Goal: Transaction & Acquisition: Download file/media

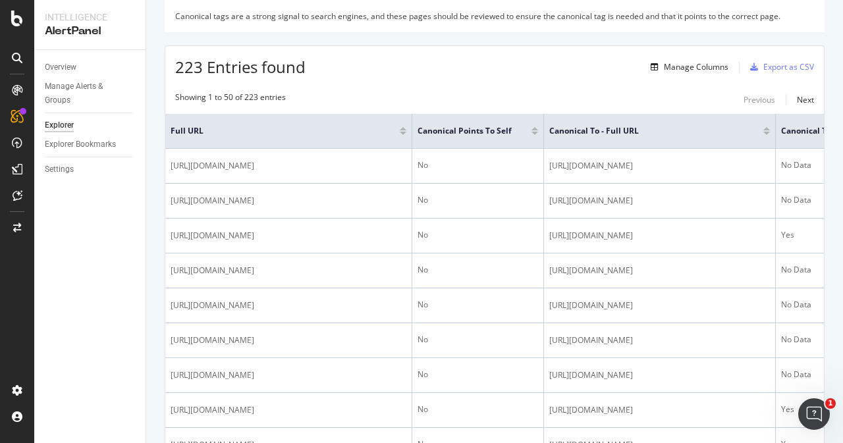
scroll to position [198, 0]
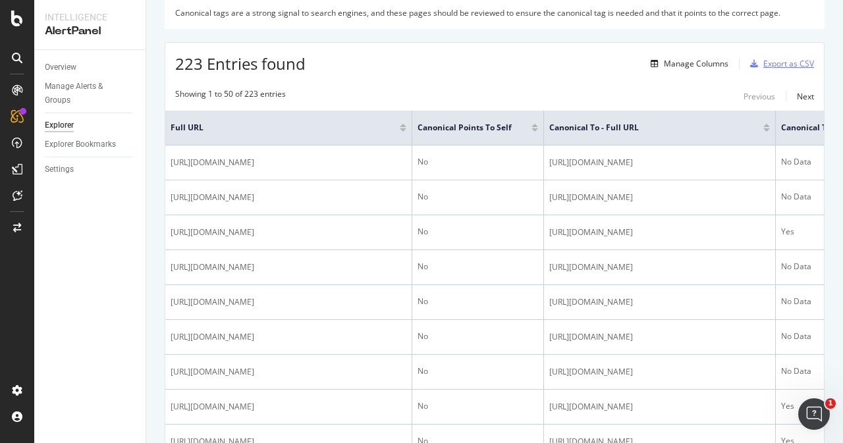
click at [776, 67] on div "Export as CSV" at bounding box center [788, 63] width 51 height 11
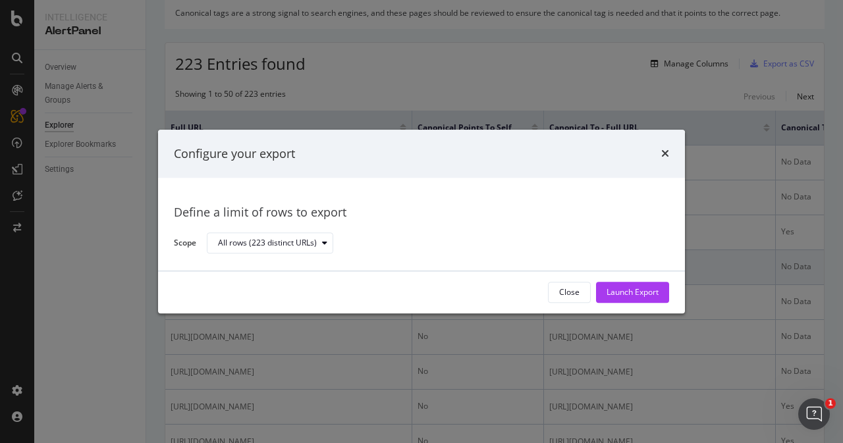
click at [637, 288] on div "Launch Export" at bounding box center [633, 292] width 52 height 11
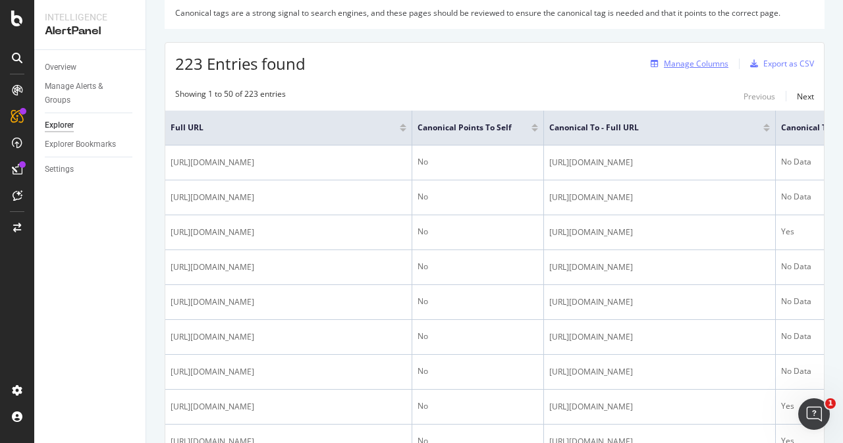
click at [684, 63] on div "Manage Columns" at bounding box center [696, 63] width 65 height 11
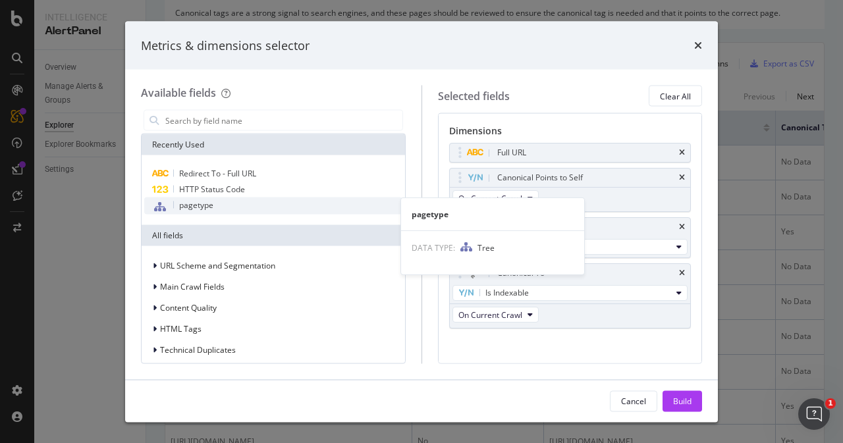
click at [205, 209] on span "pagetype" at bounding box center [196, 205] width 34 height 11
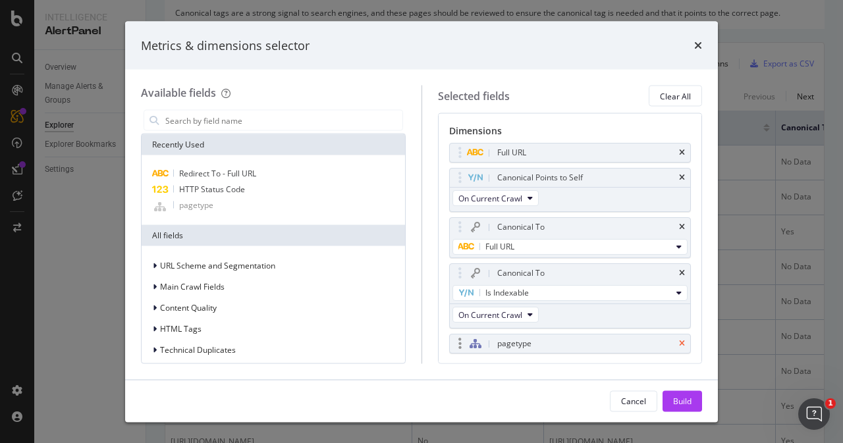
click at [679, 340] on icon "times" at bounding box center [682, 344] width 6 height 8
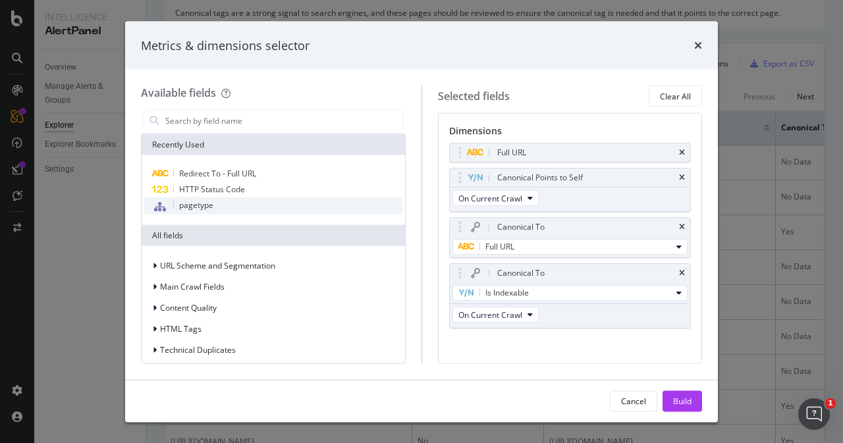
click at [200, 206] on span "pagetype" at bounding box center [196, 205] width 34 height 11
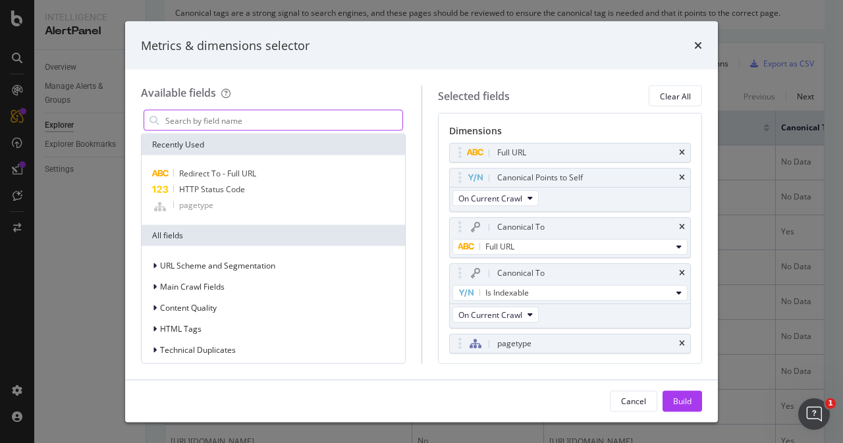
click at [269, 119] on input "modal" at bounding box center [283, 121] width 238 height 20
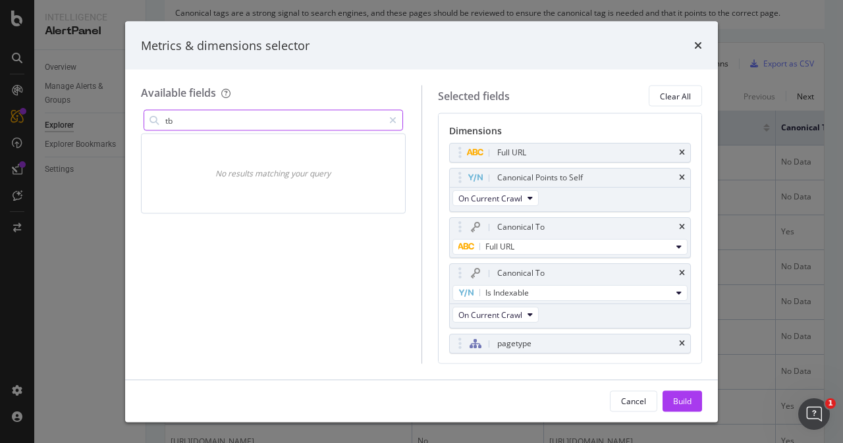
type input "t"
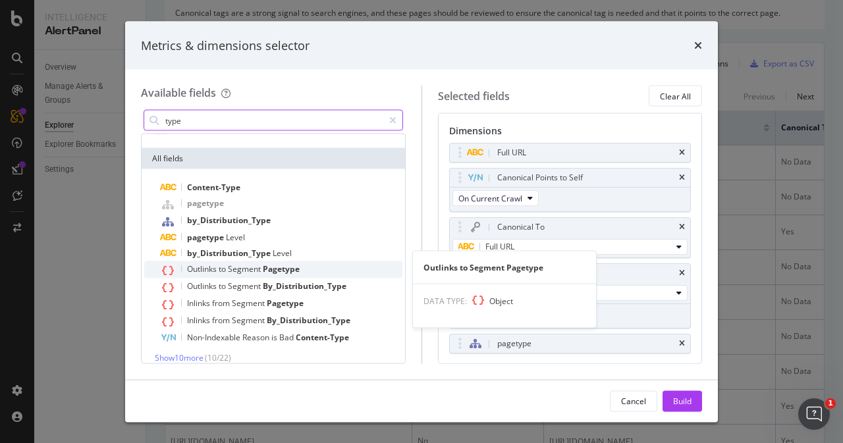
scroll to position [56, 0]
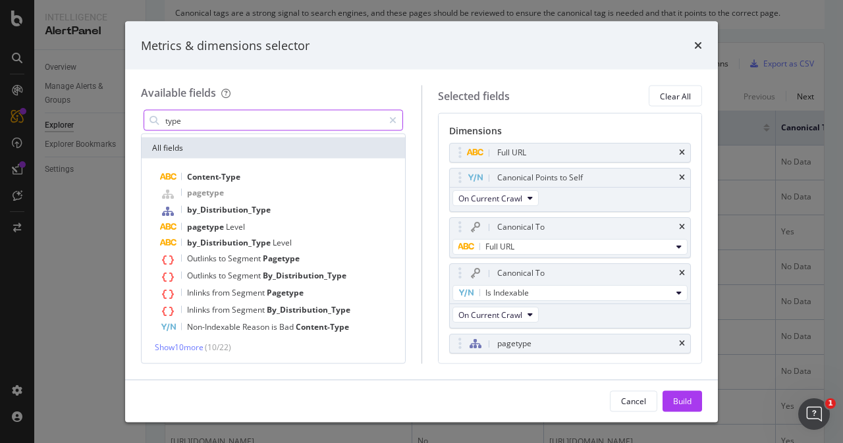
drag, startPoint x: 161, startPoint y: 121, endPoint x: 123, endPoint y: 124, distance: 37.6
click at [124, 123] on div "Metrics & dimensions selector Available fields type Recently Used pagetype All …" at bounding box center [421, 221] width 843 height 443
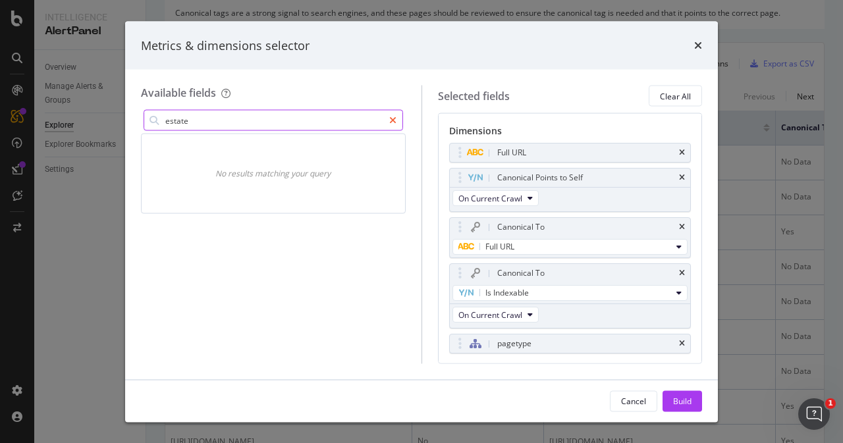
type input "estate"
click at [387, 121] on div "modal" at bounding box center [392, 120] width 19 height 21
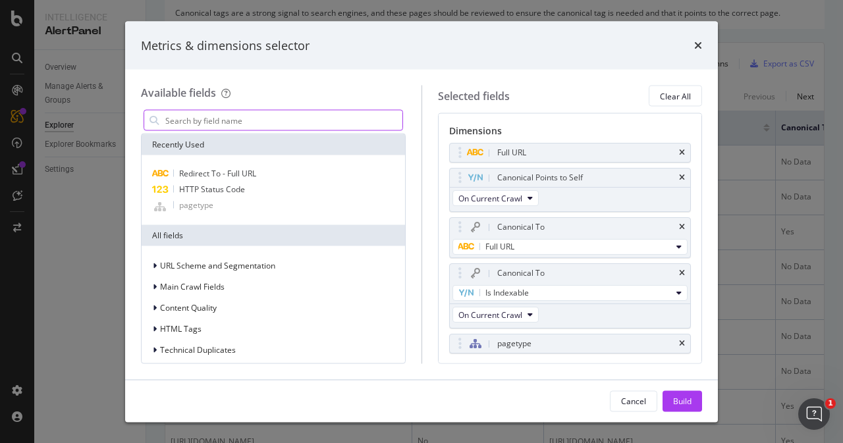
click at [296, 127] on input "modal" at bounding box center [283, 121] width 238 height 20
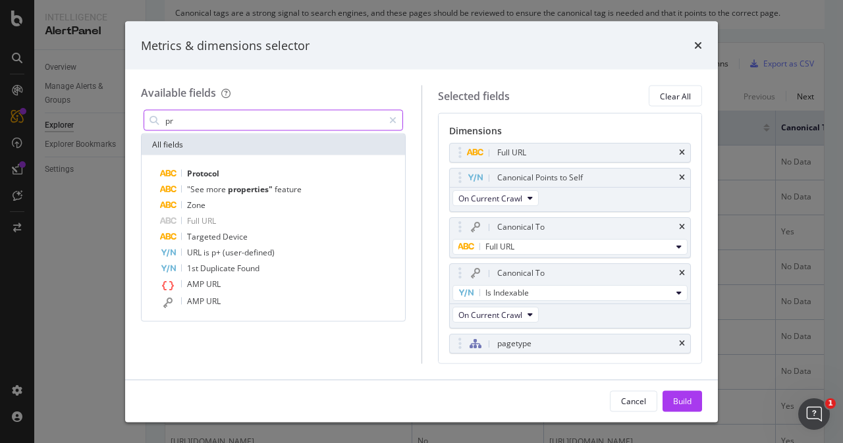
type input "p"
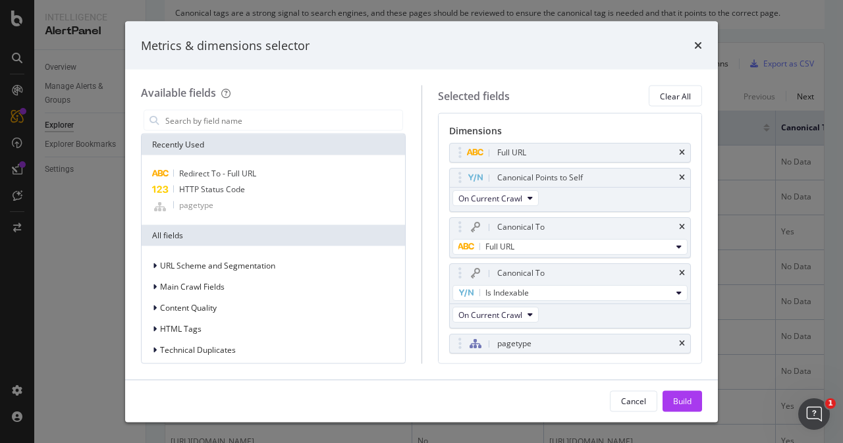
click at [686, 402] on div "Build" at bounding box center [682, 400] width 18 height 11
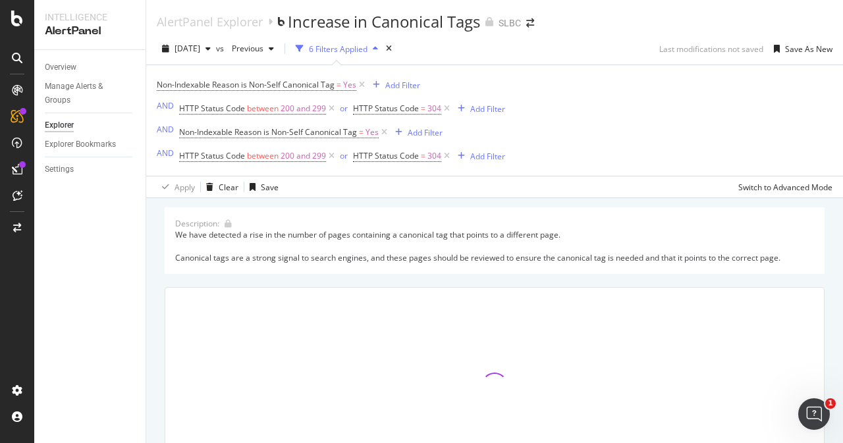
click at [367, 50] on div "6 Filters Applied" at bounding box center [338, 48] width 59 height 11
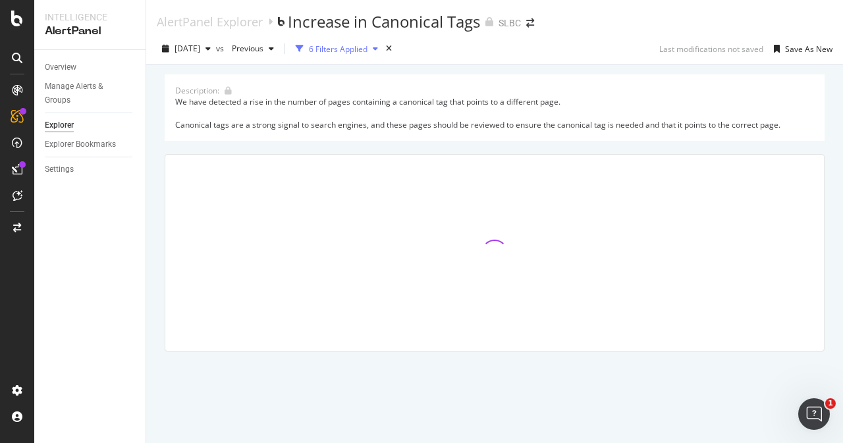
click at [367, 50] on div "6 Filters Applied" at bounding box center [338, 48] width 59 height 11
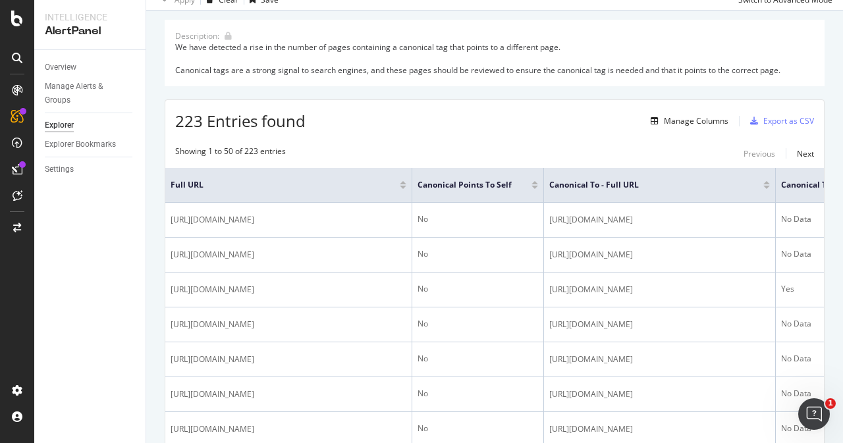
scroll to position [198, 0]
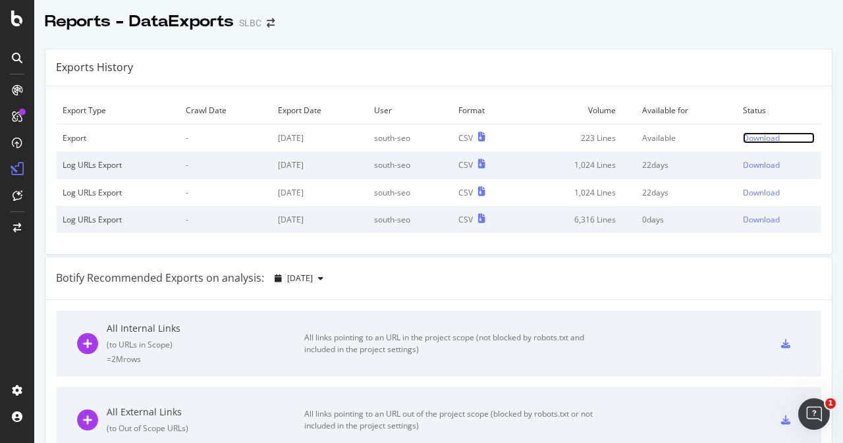
click at [748, 138] on div "Download" at bounding box center [761, 137] width 37 height 11
